Goal: Transaction & Acquisition: Purchase product/service

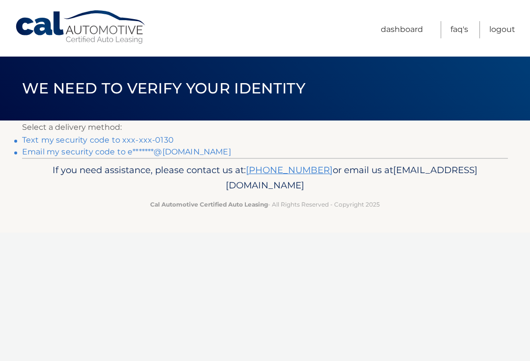
click at [163, 139] on link "Text my security code to xxx-xxx-0130" at bounding box center [98, 139] width 152 height 9
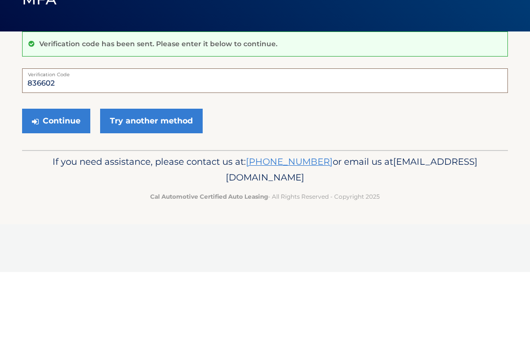
type input "836602"
click at [56, 197] on button "Continue" at bounding box center [56, 209] width 68 height 25
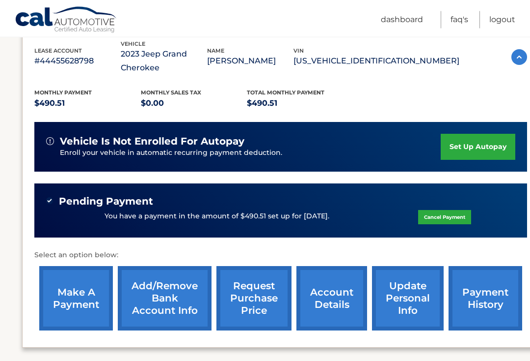
scroll to position [176, 0]
click at [447, 217] on link "Cancel Payment" at bounding box center [444, 217] width 53 height 14
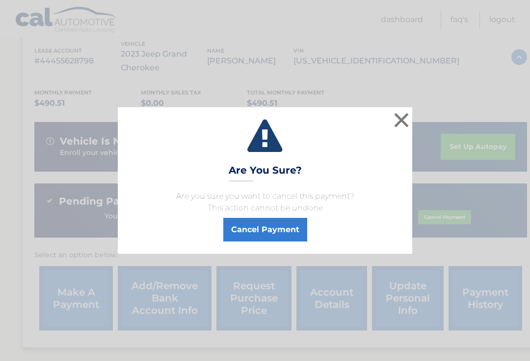
click at [399, 130] on button "×" at bounding box center [402, 120] width 20 height 20
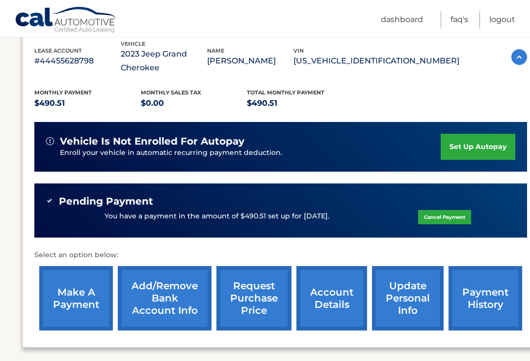
click at [75, 302] on link "make a payment" at bounding box center [76, 298] width 74 height 64
click at [74, 280] on link "make a payment" at bounding box center [76, 298] width 74 height 64
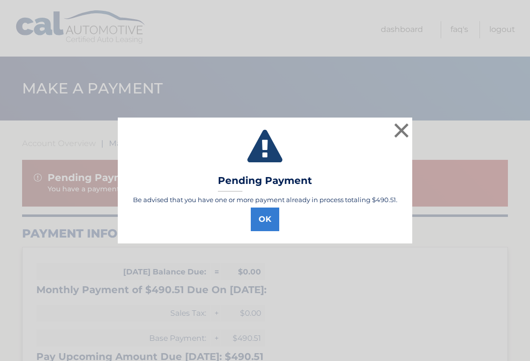
select select "MmM2MGZlZGMtNjQ4OC00ZGM1LWIzODgtMjhkOGJkYzg2YTE1"
click at [274, 221] on button "OK" at bounding box center [265, 219] width 28 height 24
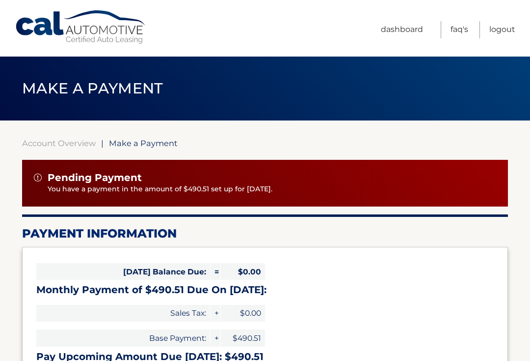
click at [505, 30] on link "Logout" at bounding box center [503, 29] width 26 height 17
